Goal: Information Seeking & Learning: Learn about a topic

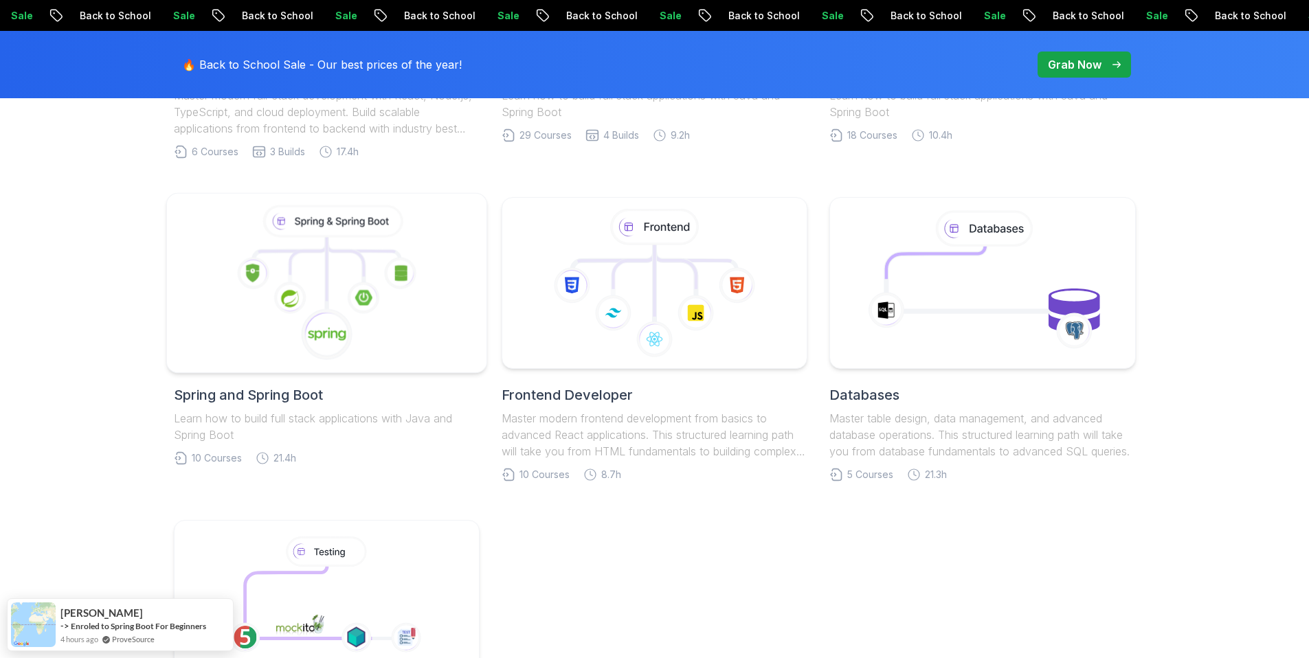
scroll to position [604, 0]
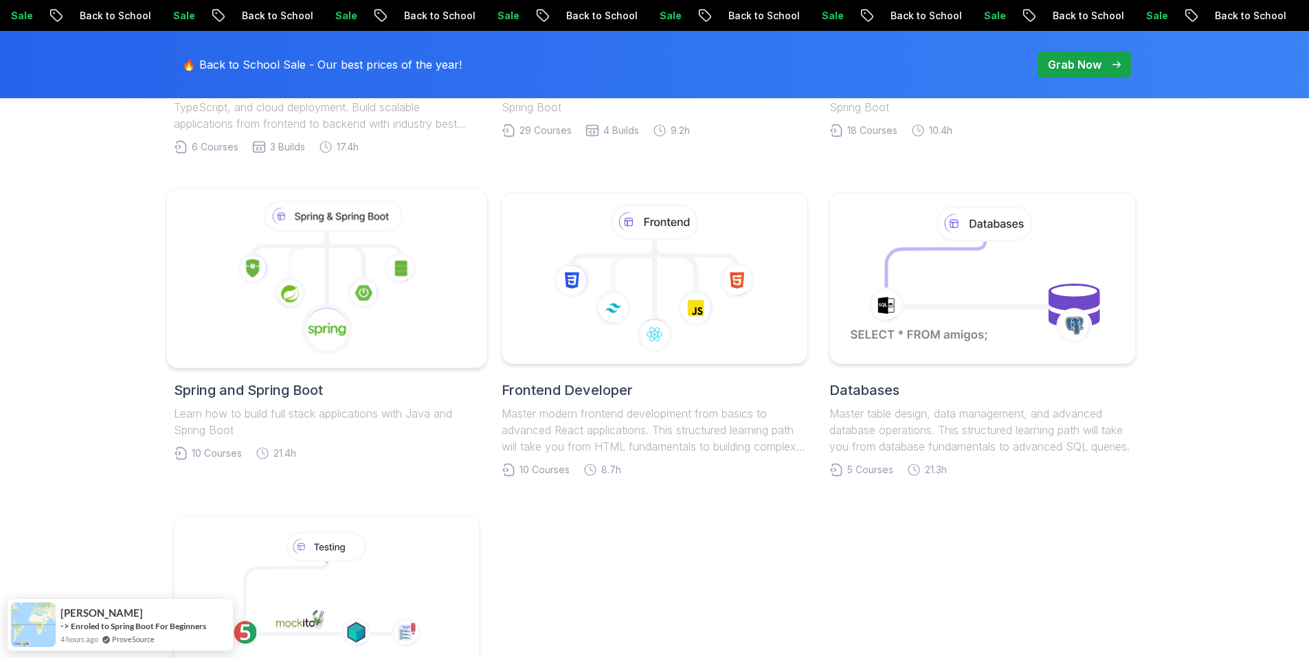
click at [342, 294] on icon at bounding box center [326, 279] width 297 height 156
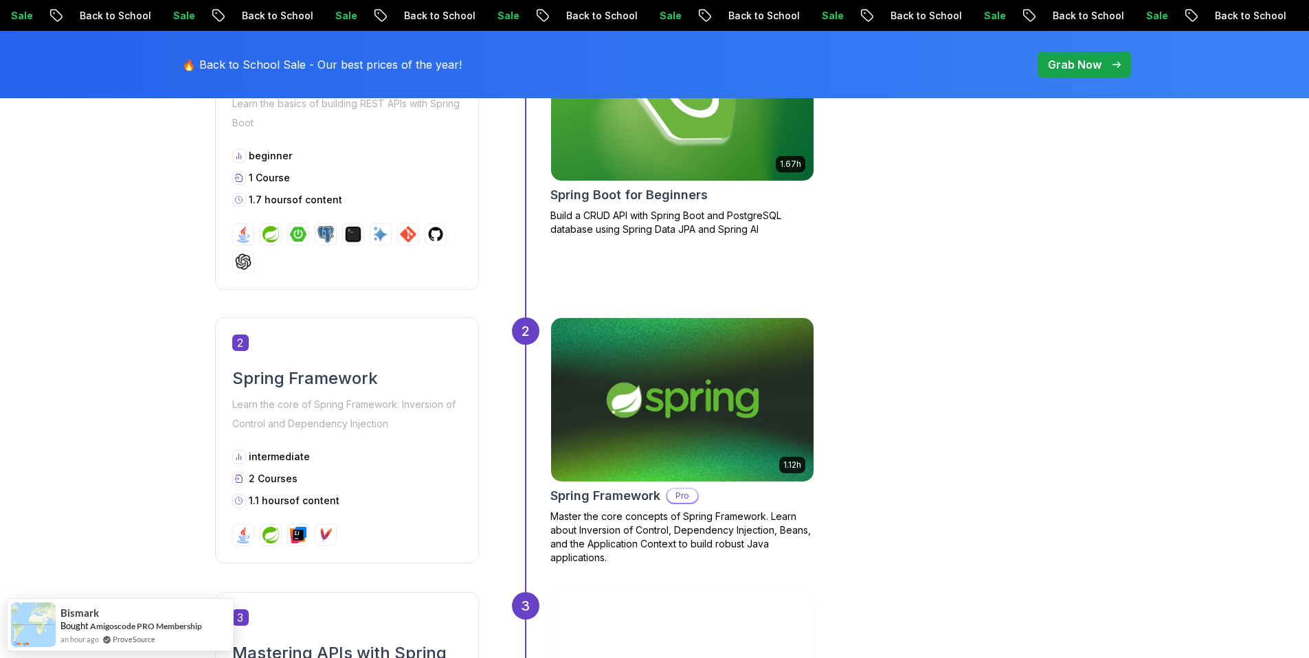
scroll to position [771, 0]
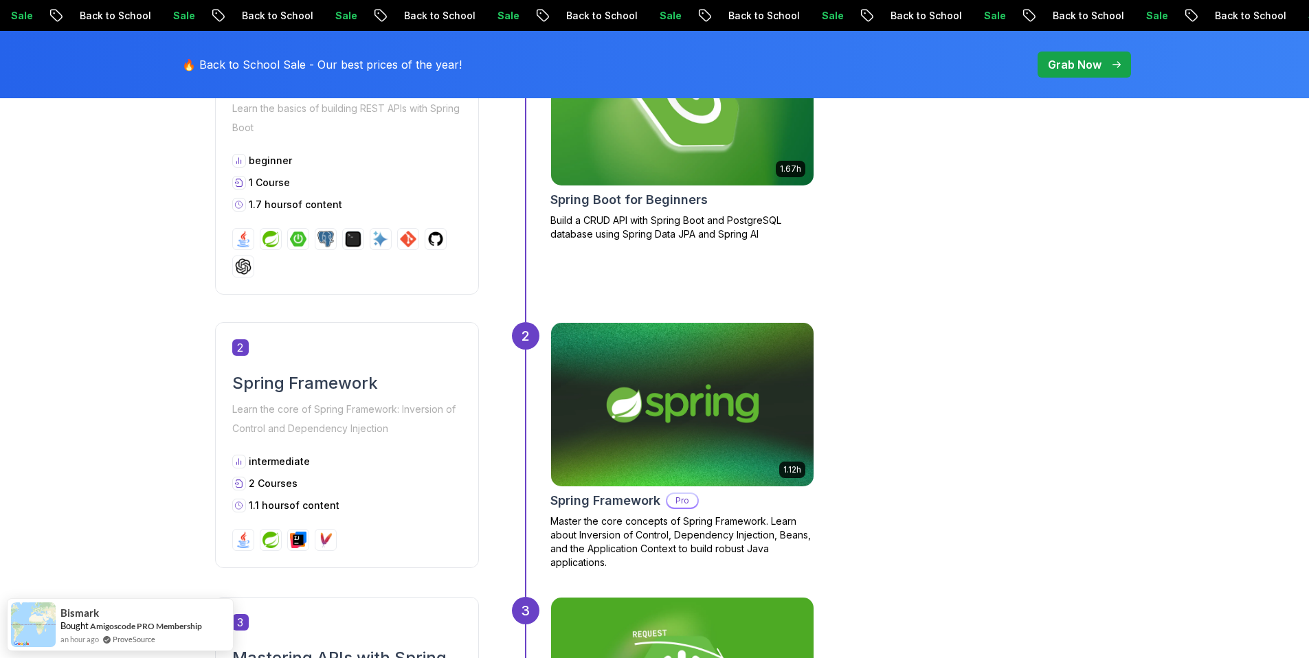
click at [670, 131] on img at bounding box center [681, 104] width 275 height 172
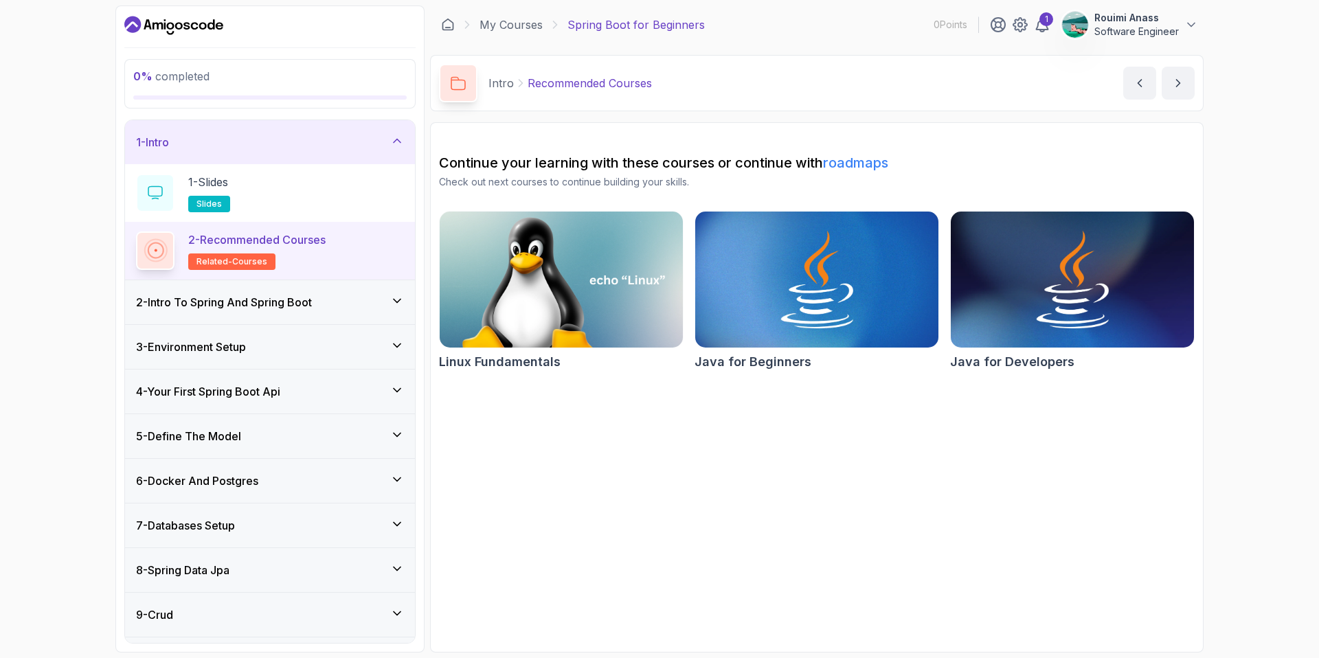
click at [380, 126] on div "1 - Intro" at bounding box center [270, 142] width 290 height 44
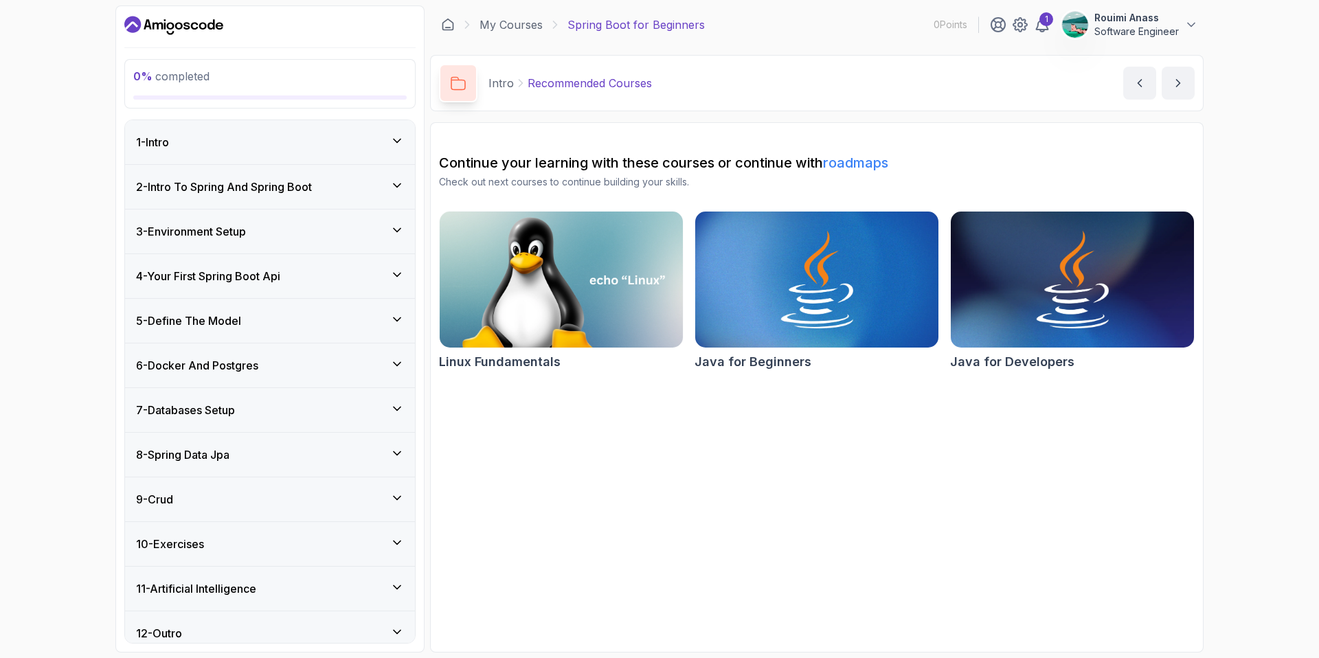
click at [351, 270] on div "4 - Your First Spring Boot Api" at bounding box center [270, 276] width 268 height 16
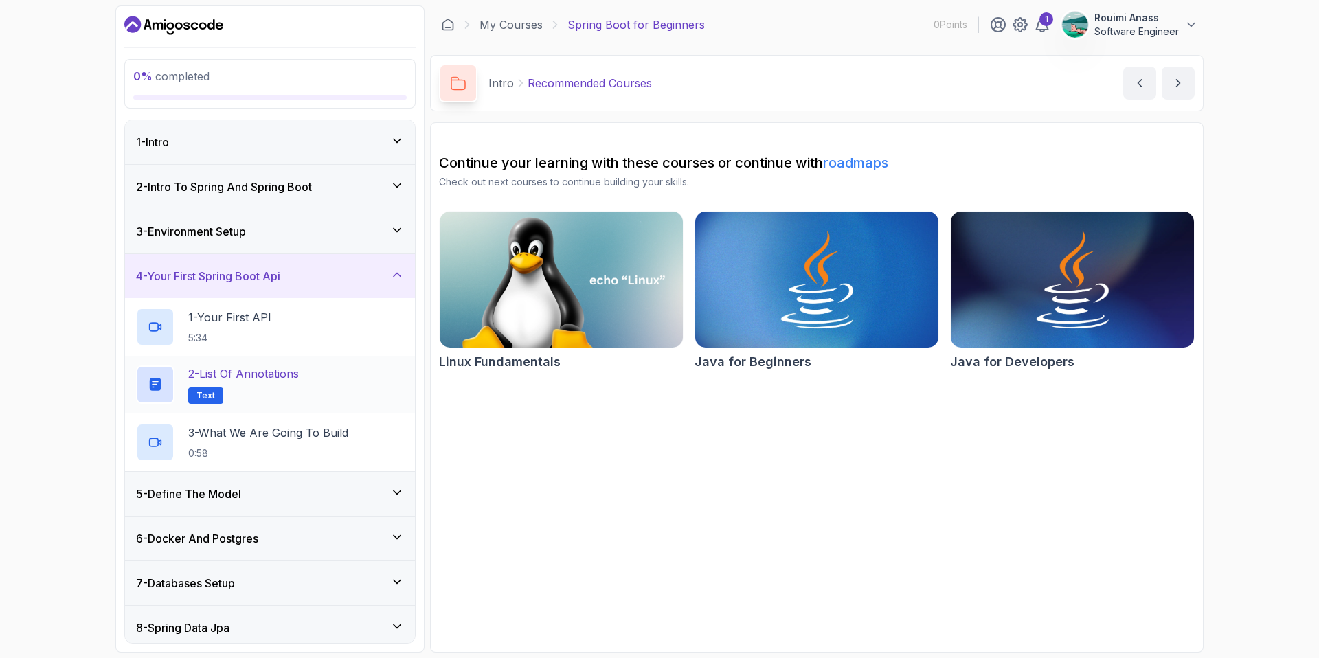
click at [251, 382] on h2 "2 - List of Annotations Text" at bounding box center [243, 384] width 111 height 38
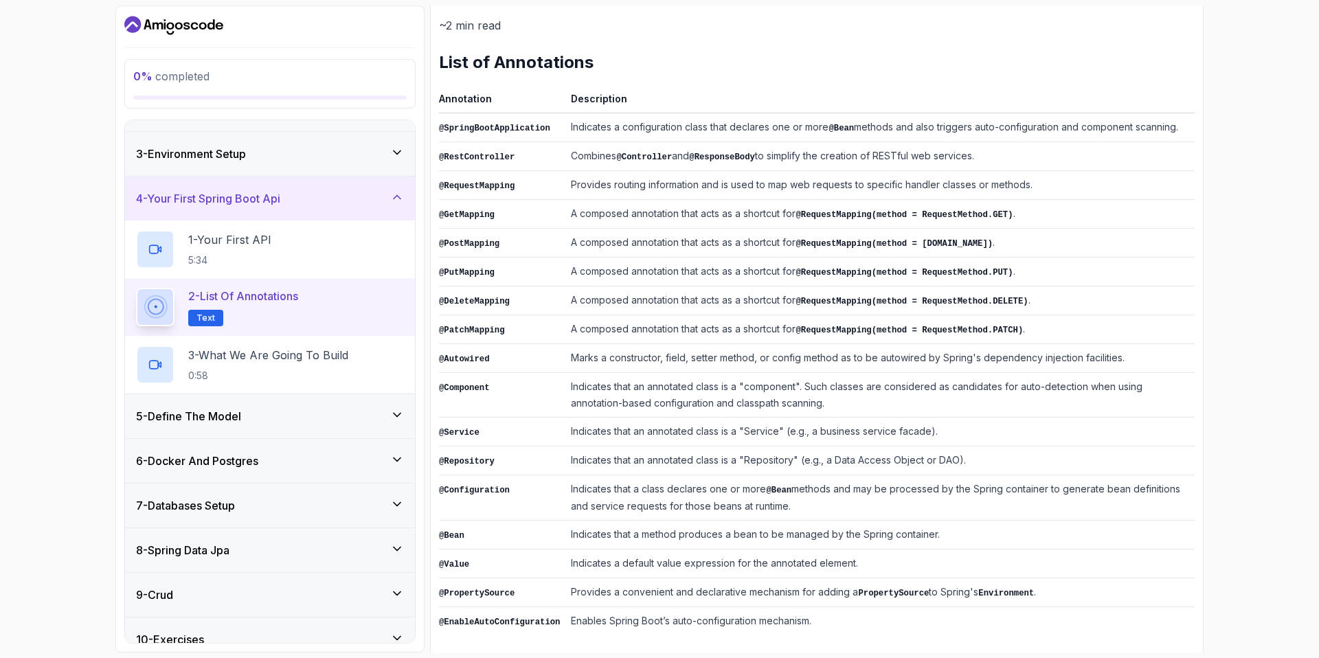
scroll to position [84, 0]
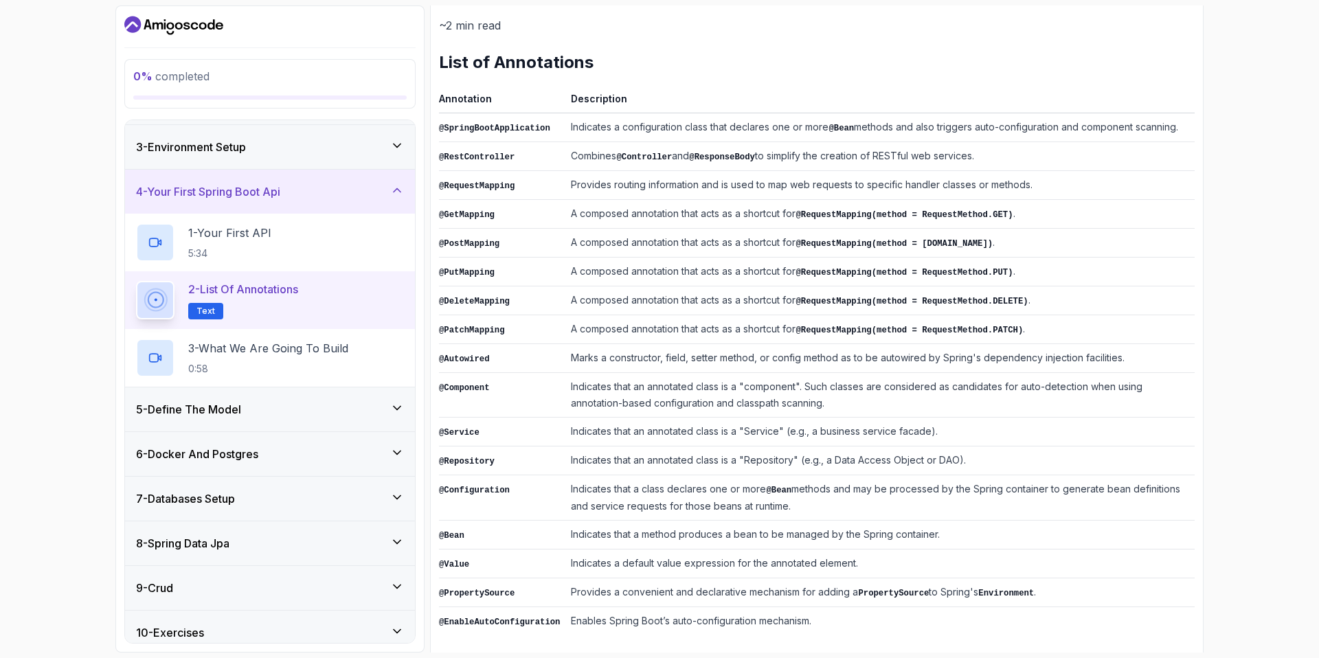
click at [383, 456] on div "6 - Docker And Postgres" at bounding box center [270, 454] width 268 height 16
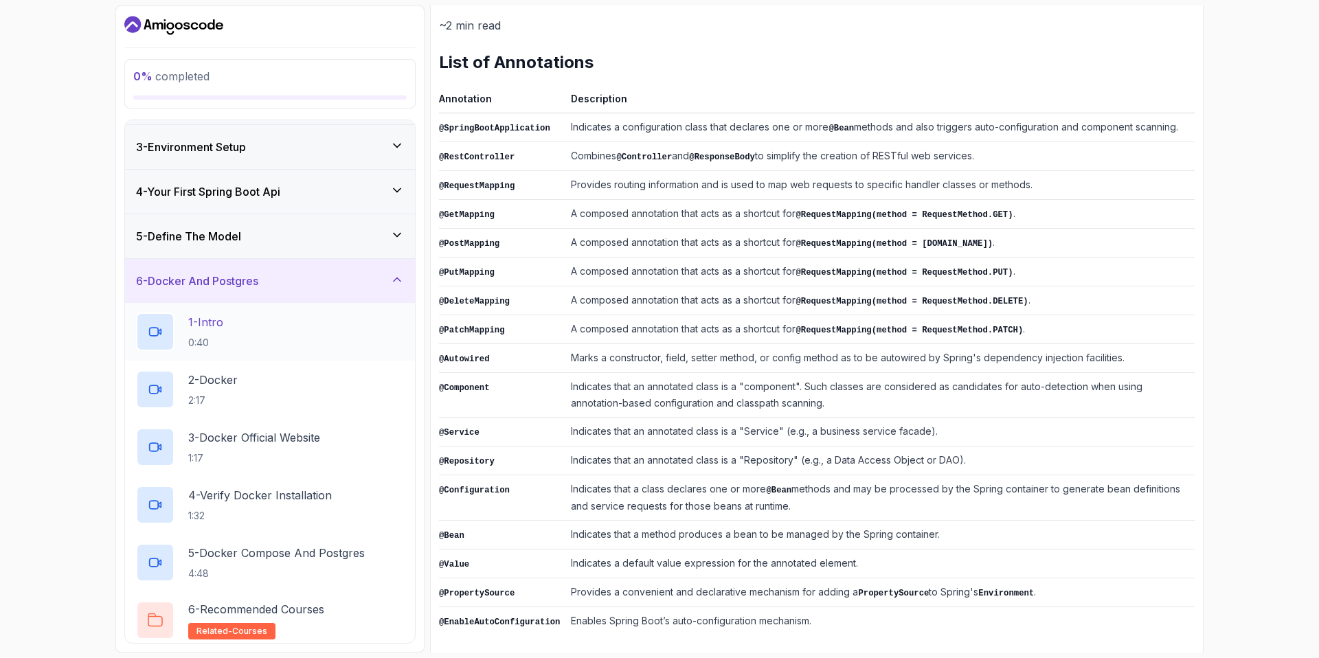
click at [271, 330] on div "1 - Intro 0:40" at bounding box center [270, 332] width 268 height 38
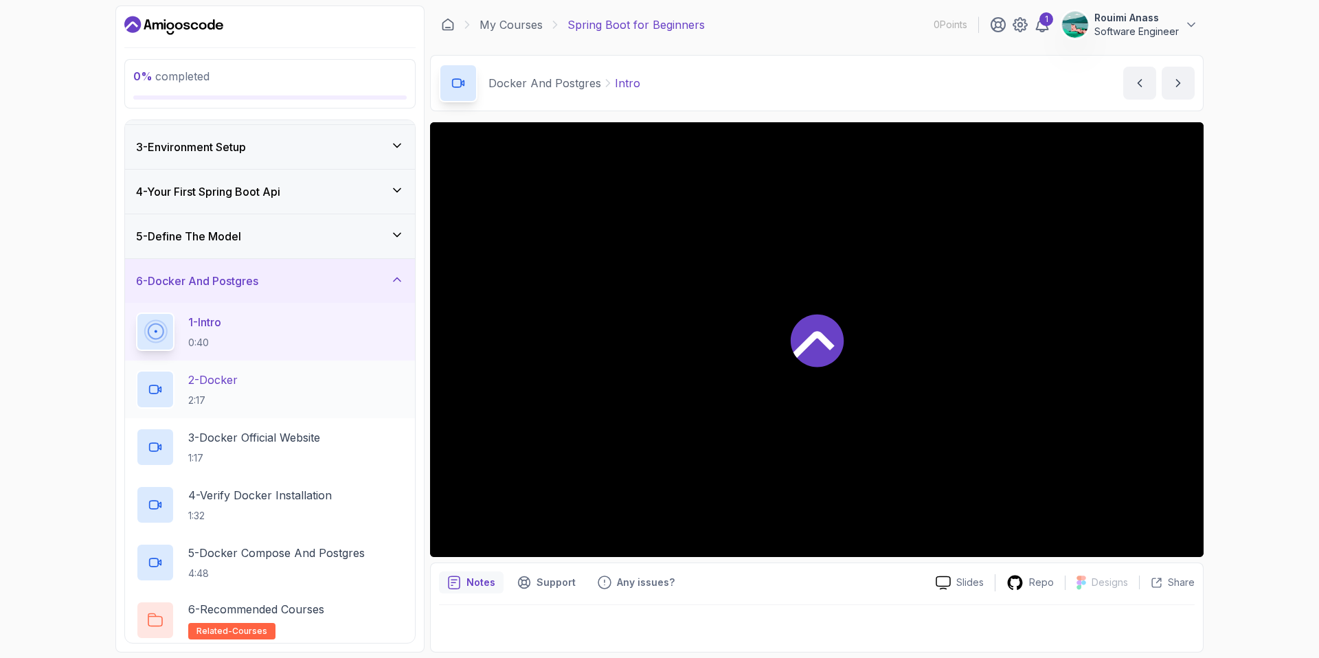
click at [262, 378] on div "2 - Docker 2:17" at bounding box center [270, 389] width 268 height 38
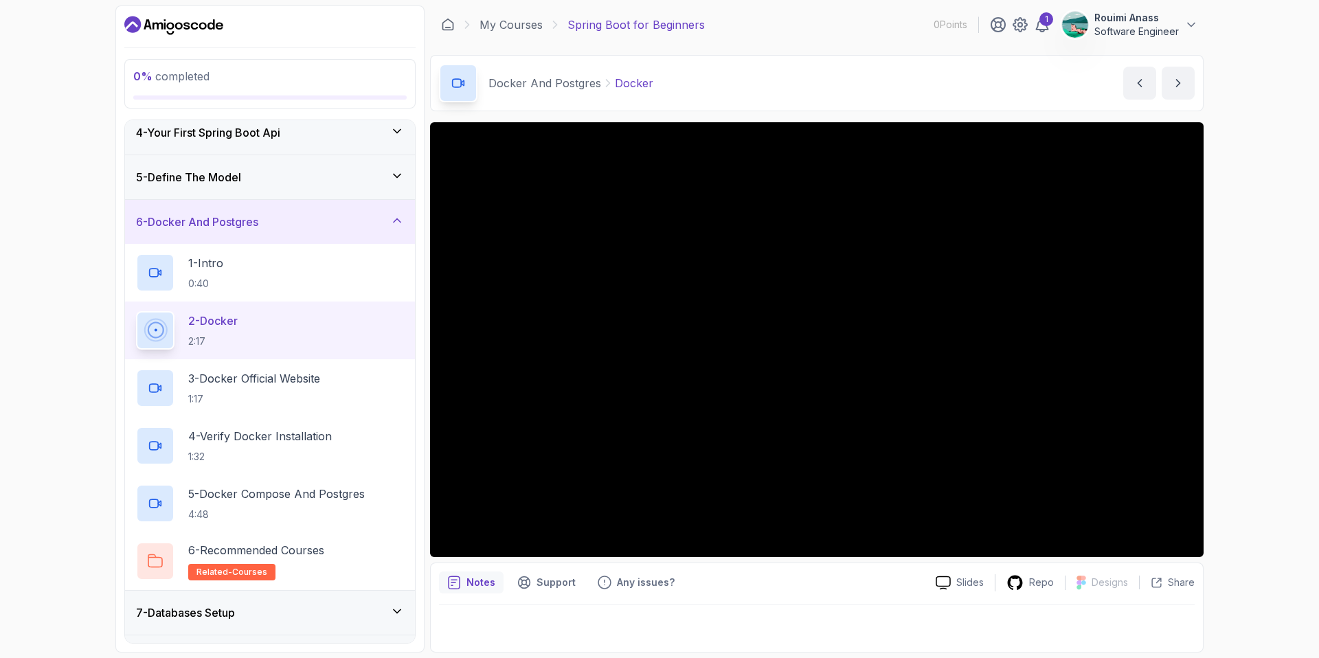
scroll to position [359, 0]
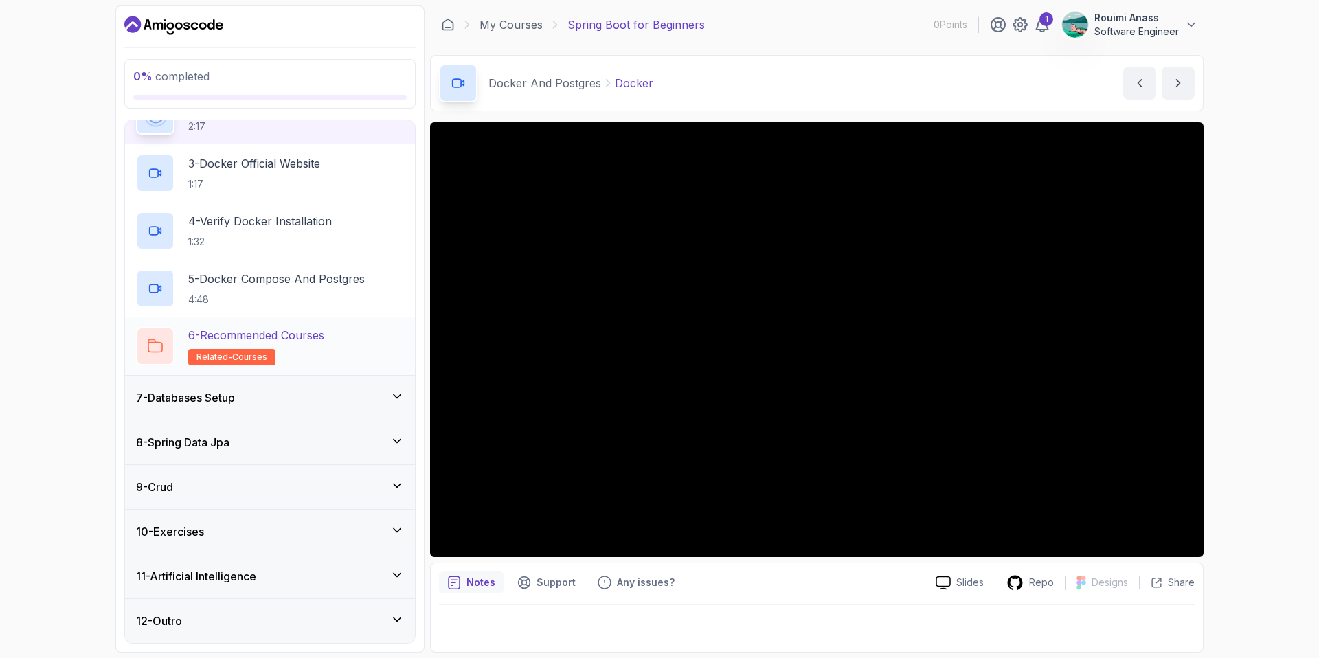
click at [263, 333] on p "6 - Recommended Courses" at bounding box center [256, 335] width 136 height 16
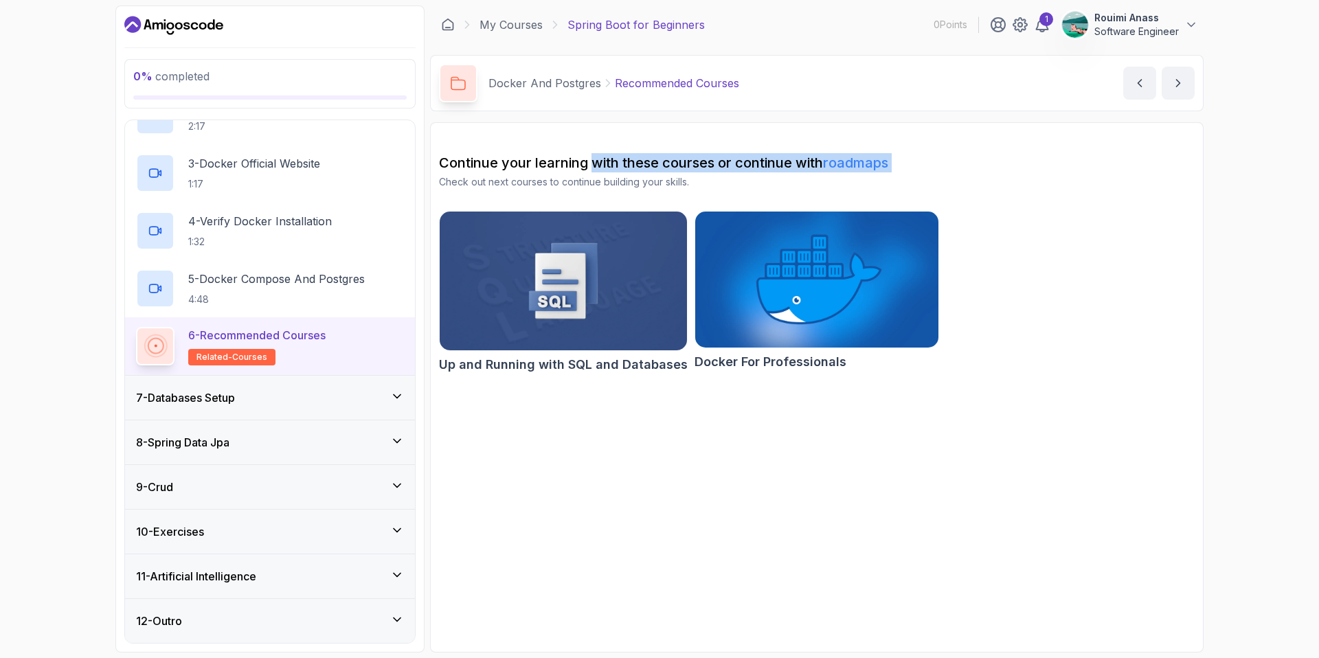
drag, startPoint x: 472, startPoint y: 172, endPoint x: 591, endPoint y: 170, distance: 119.6
click at [591, 170] on div "Continue your learning with these courses or continue with roadmaps Check out n…" at bounding box center [817, 171] width 756 height 36
click at [613, 165] on h2 "Continue your learning with these courses or continue with roadmaps" at bounding box center [817, 162] width 756 height 19
drag, startPoint x: 554, startPoint y: 167, endPoint x: 774, endPoint y: 164, distance: 219.9
click at [774, 164] on h2 "Continue your learning with these courses or continue with roadmaps" at bounding box center [817, 162] width 756 height 19
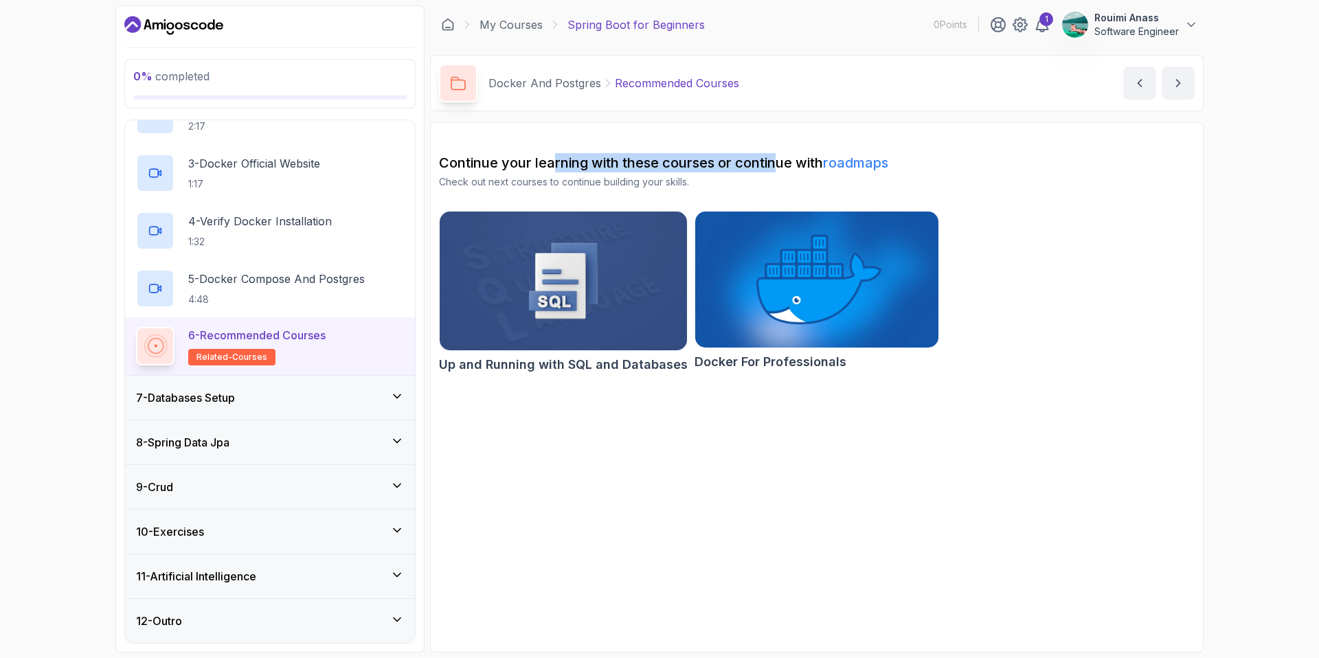
click at [583, 157] on h2 "Continue your learning with these courses or continue with roadmaps" at bounding box center [817, 162] width 756 height 19
drag, startPoint x: 768, startPoint y: 159, endPoint x: 791, endPoint y: 159, distance: 23.4
click at [791, 159] on h2 "Continue your learning with these courses or continue with roadmaps" at bounding box center [817, 162] width 756 height 19
click at [271, 284] on p "5 - Docker Compose And Postgres" at bounding box center [276, 279] width 177 height 16
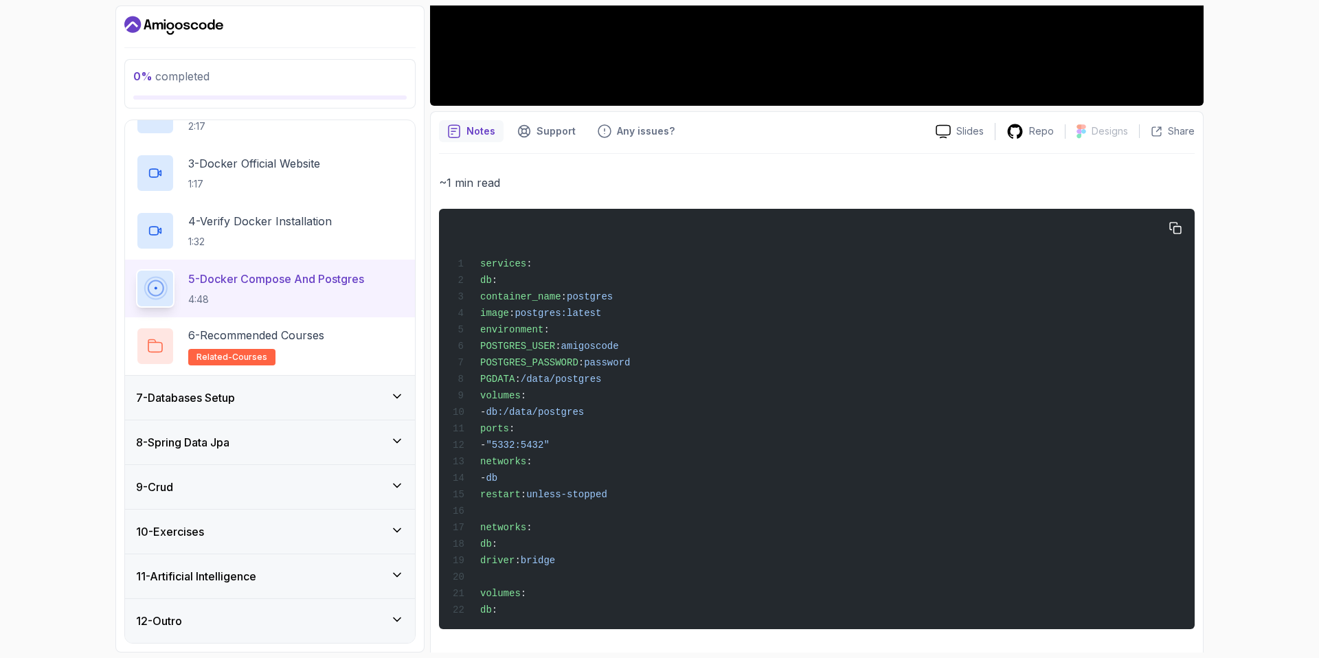
scroll to position [456, 0]
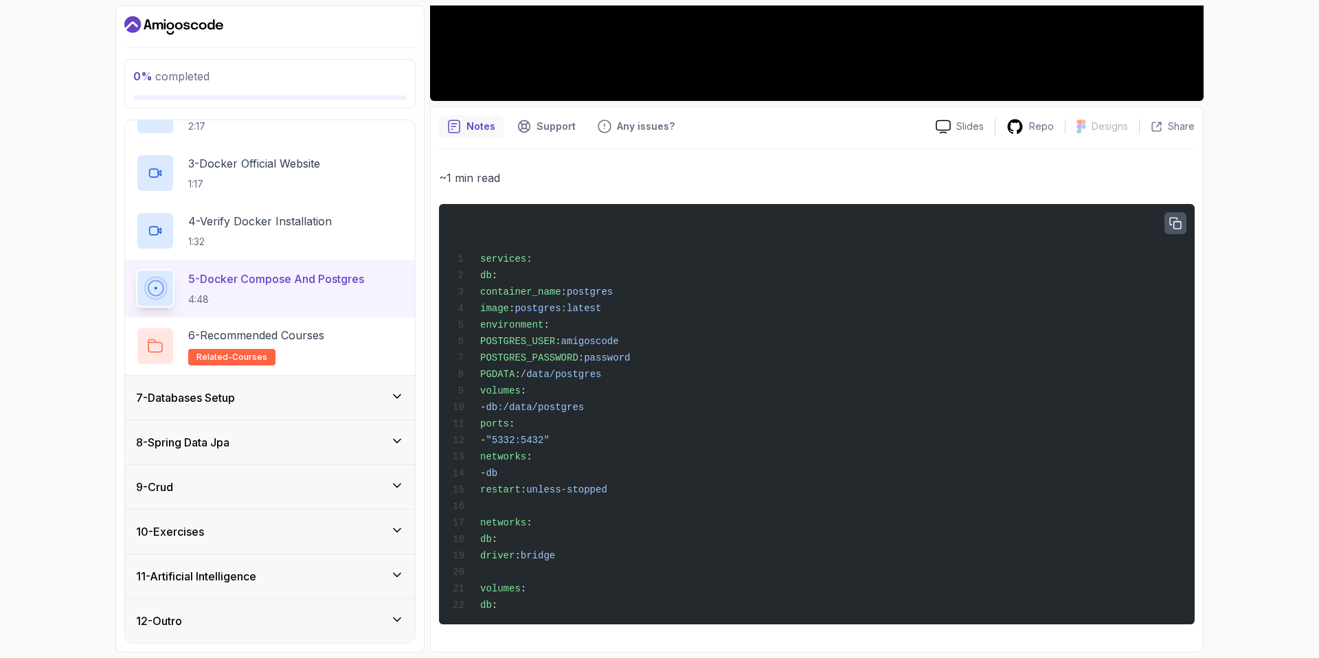
click at [1174, 223] on icon "button" at bounding box center [1175, 224] width 12 height 12
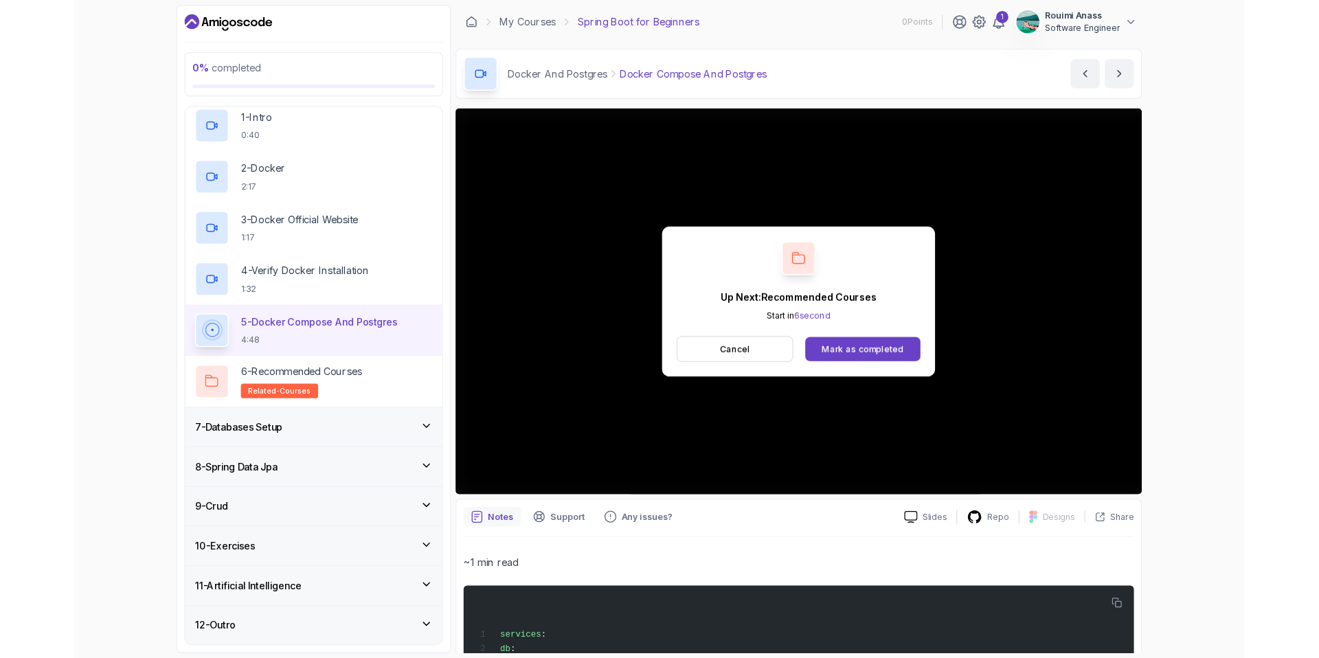
scroll to position [359, 0]
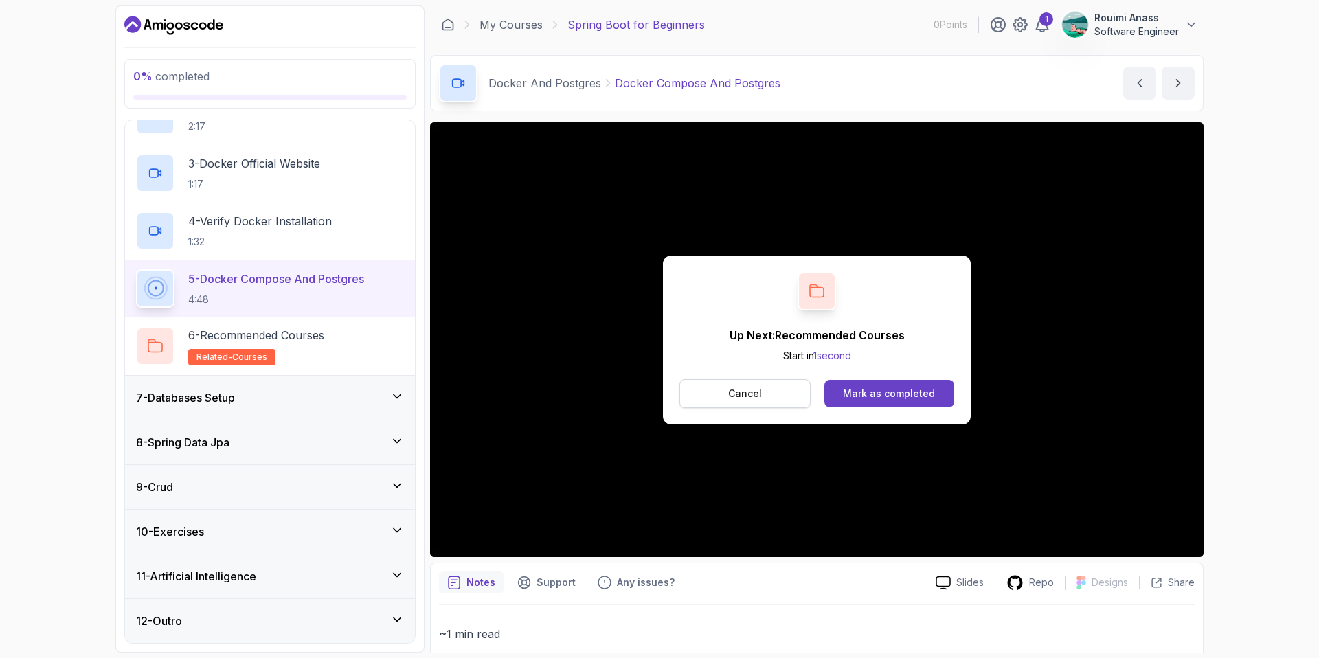
click at [719, 387] on button "Cancel" at bounding box center [744, 393] width 131 height 29
